Goal: Information Seeking & Learning: Compare options

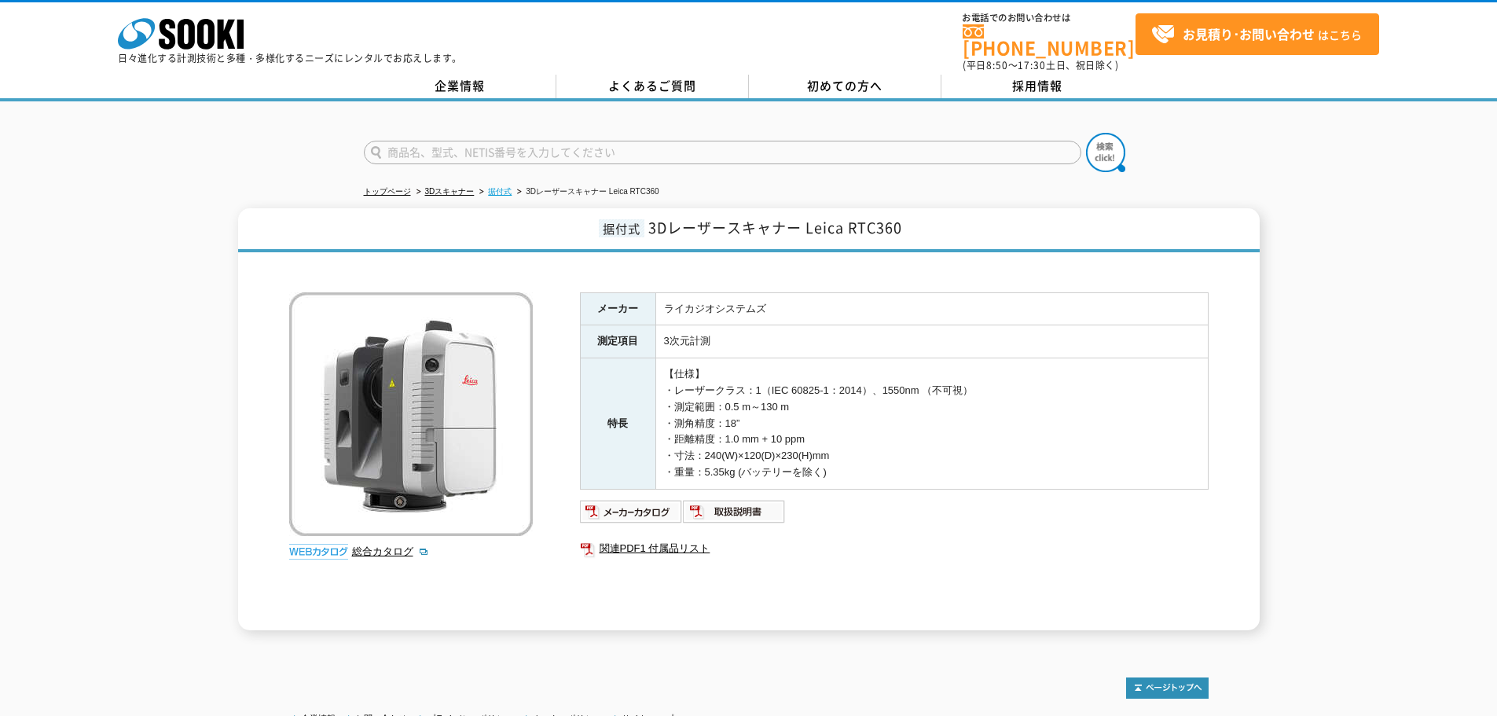
click at [500, 187] on link "据付式" at bounding box center [500, 191] width 24 height 9
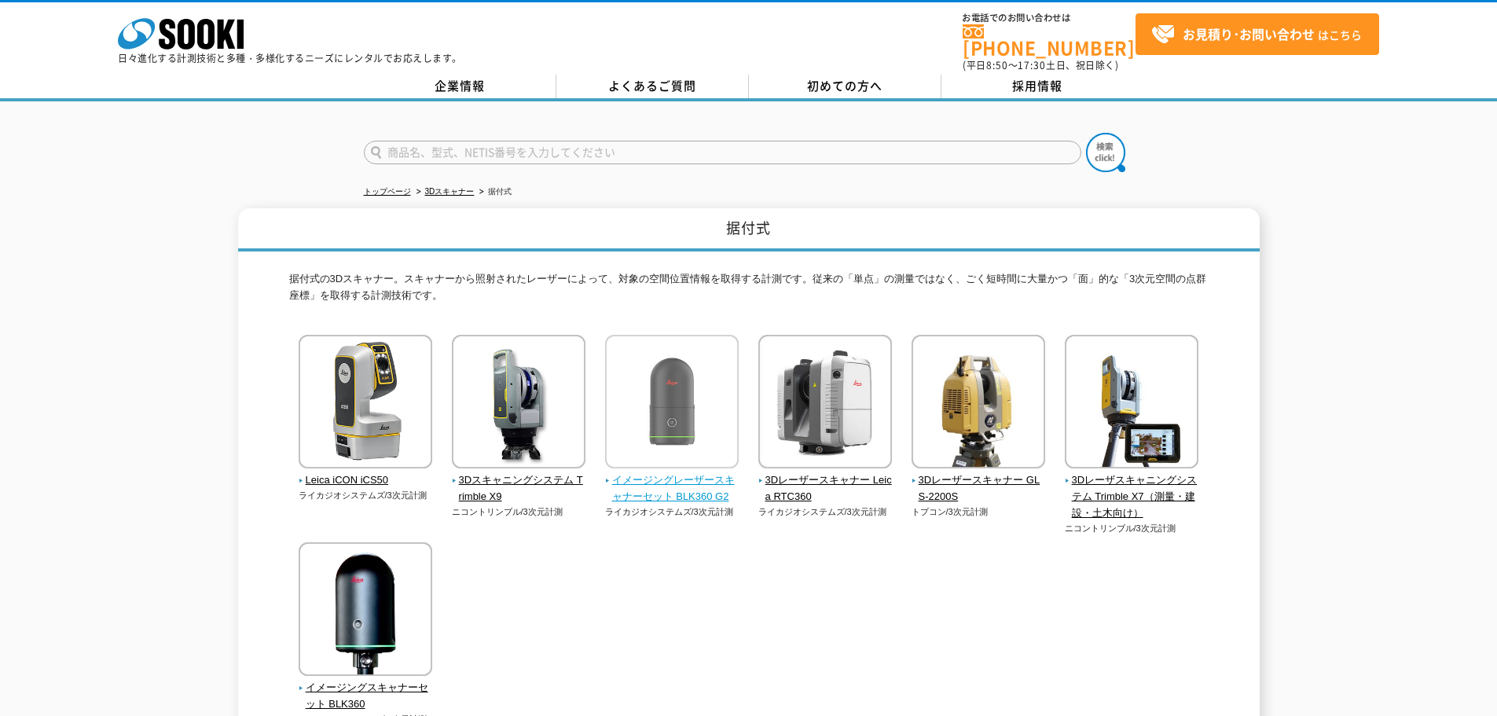
click at [658, 477] on span "イメージングレーザースキャナーセット BLK360 G2" at bounding box center [672, 488] width 134 height 33
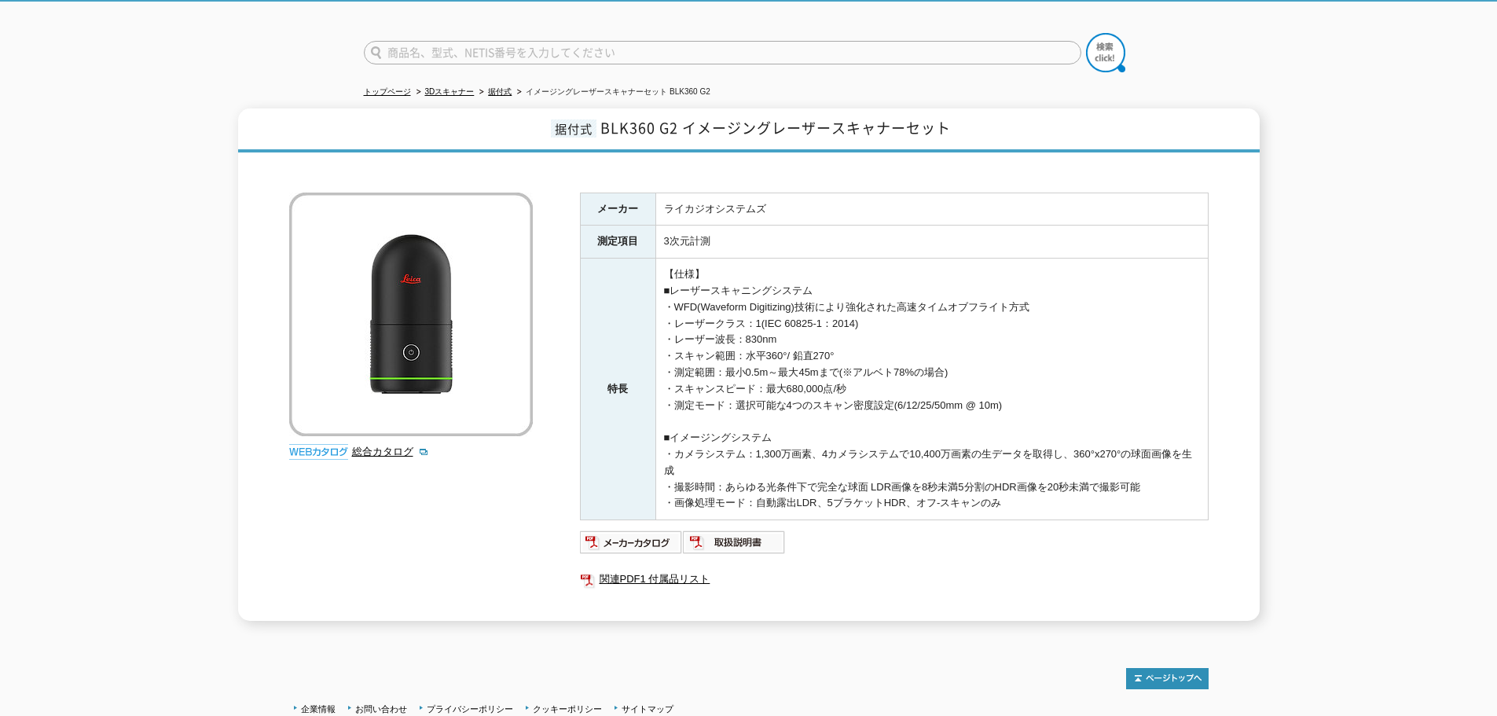
scroll to position [87, 0]
